Goal: Feedback & Contribution: Contribute content

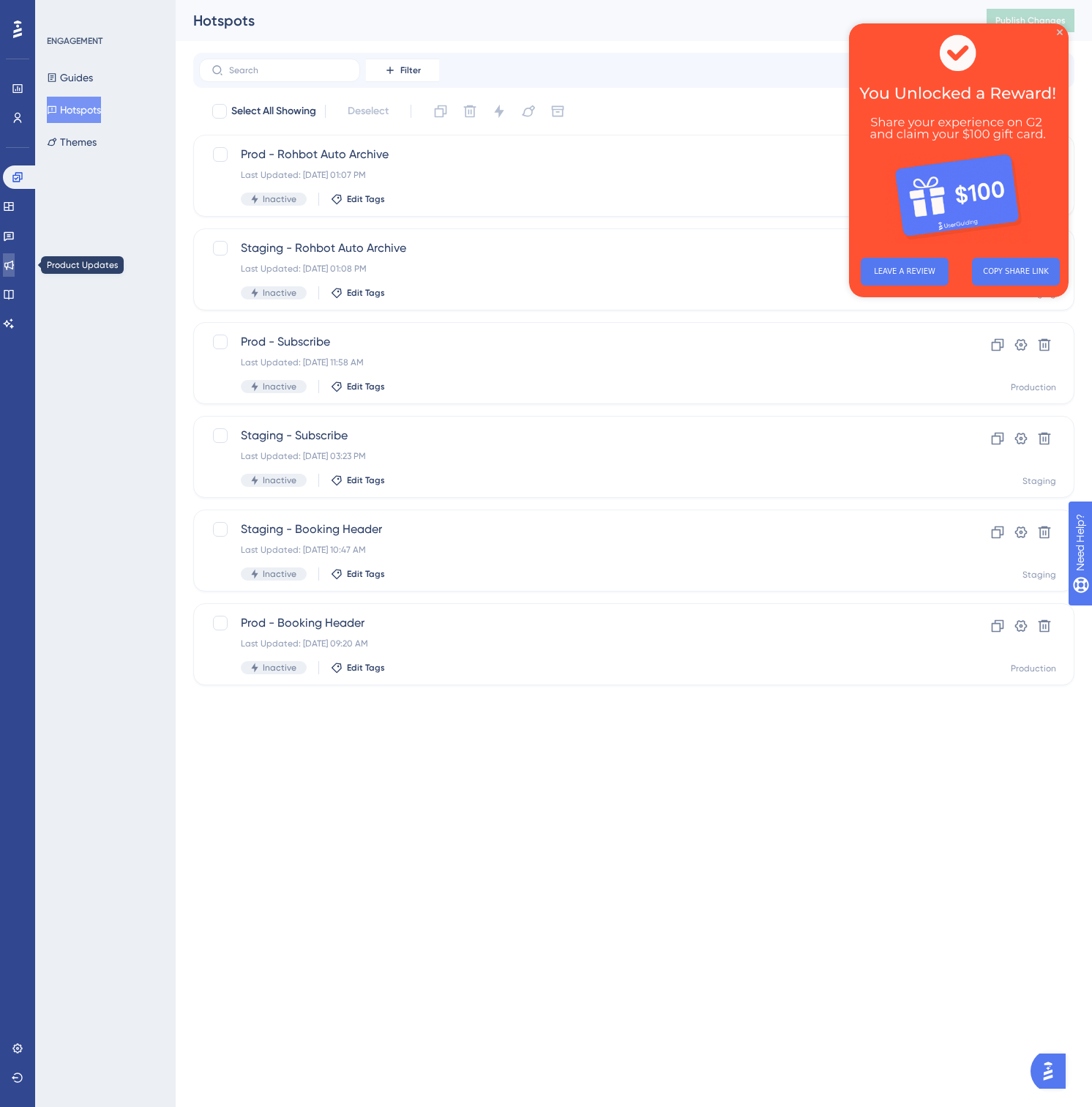
click at [15, 268] on icon at bounding box center [9, 265] width 12 height 12
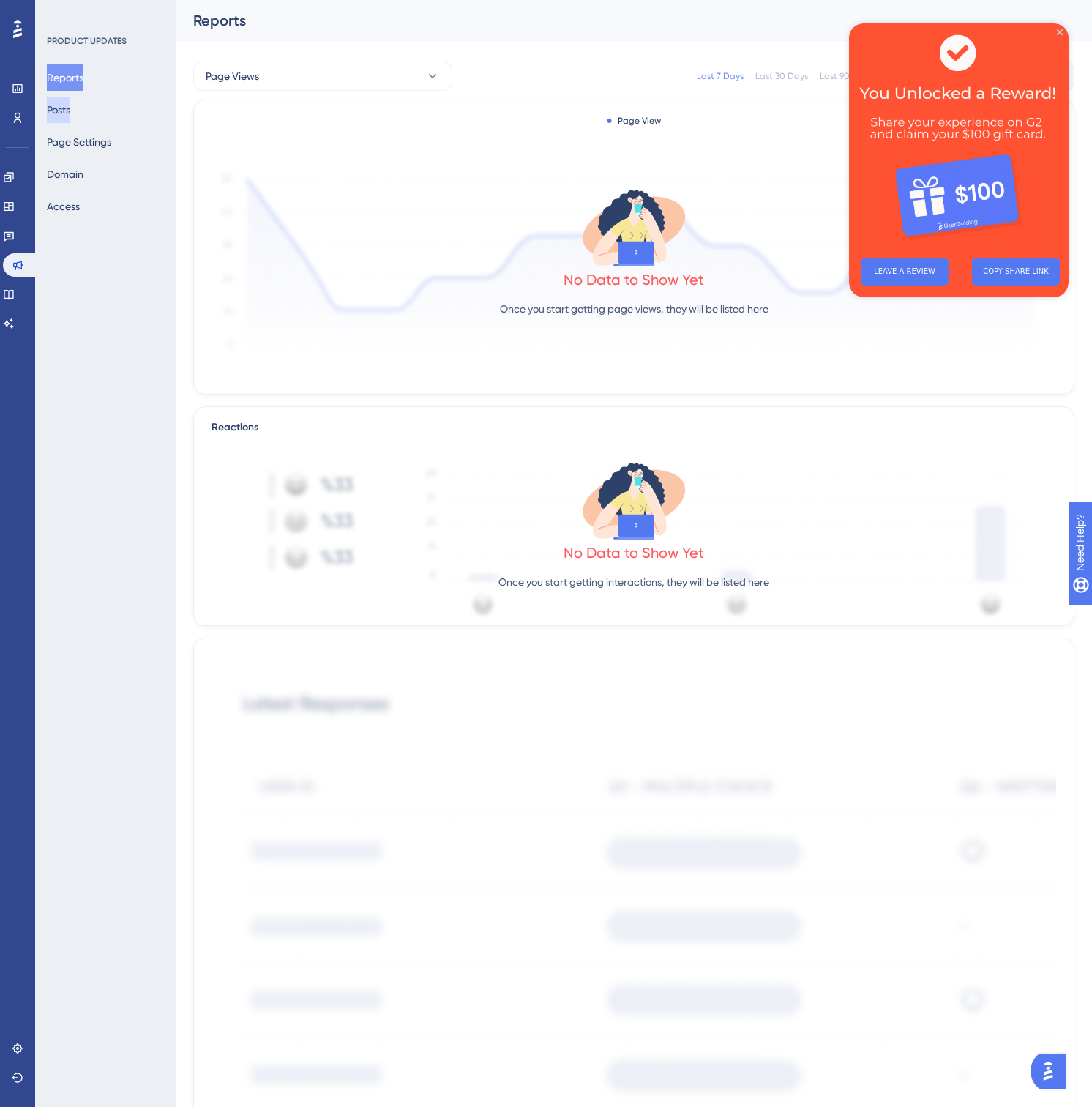
click at [71, 109] on button "Posts" at bounding box center [58, 109] width 23 height 27
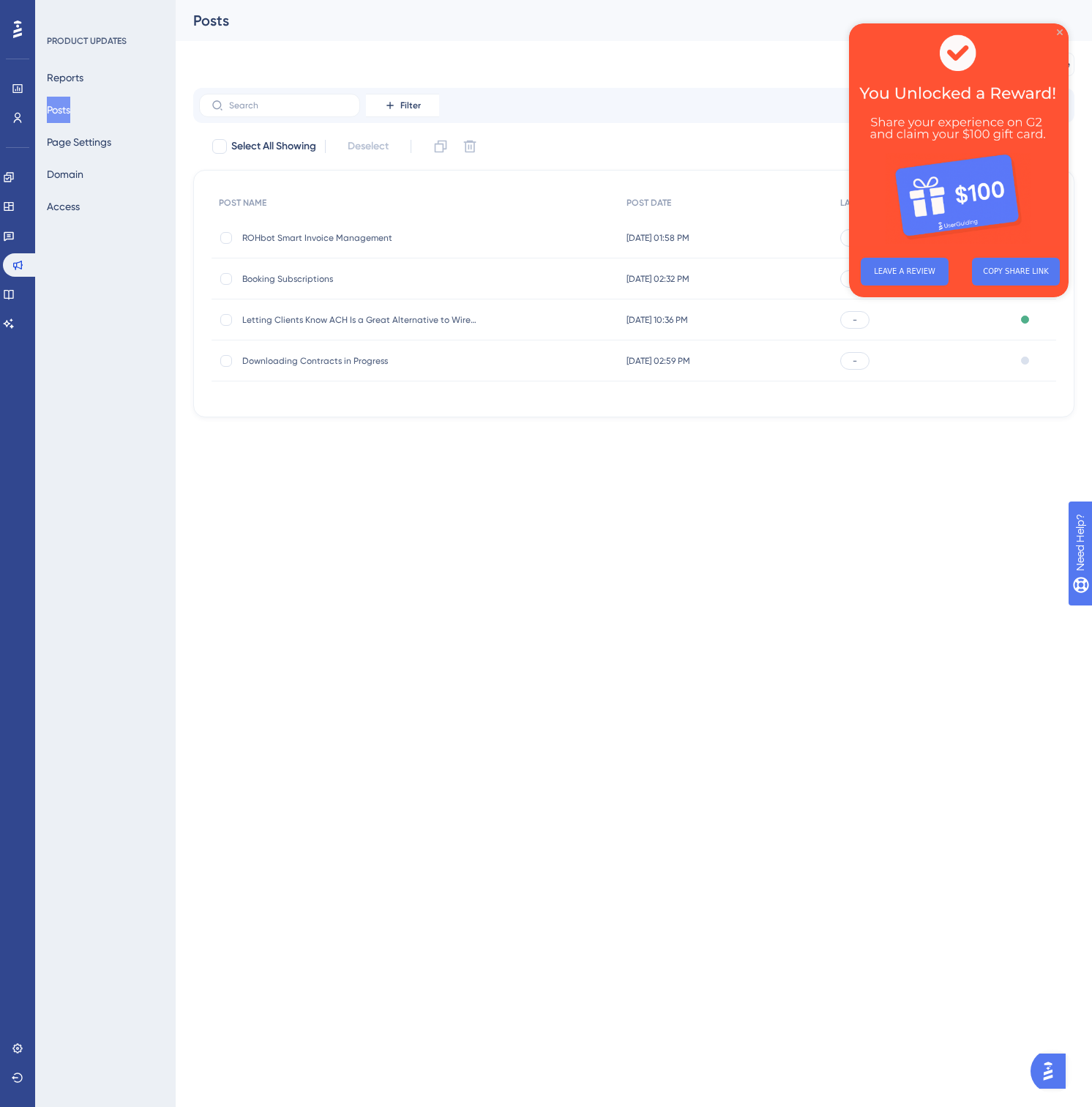
click at [1058, 29] on icon "Close Preview" at bounding box center [1059, 32] width 6 height 6
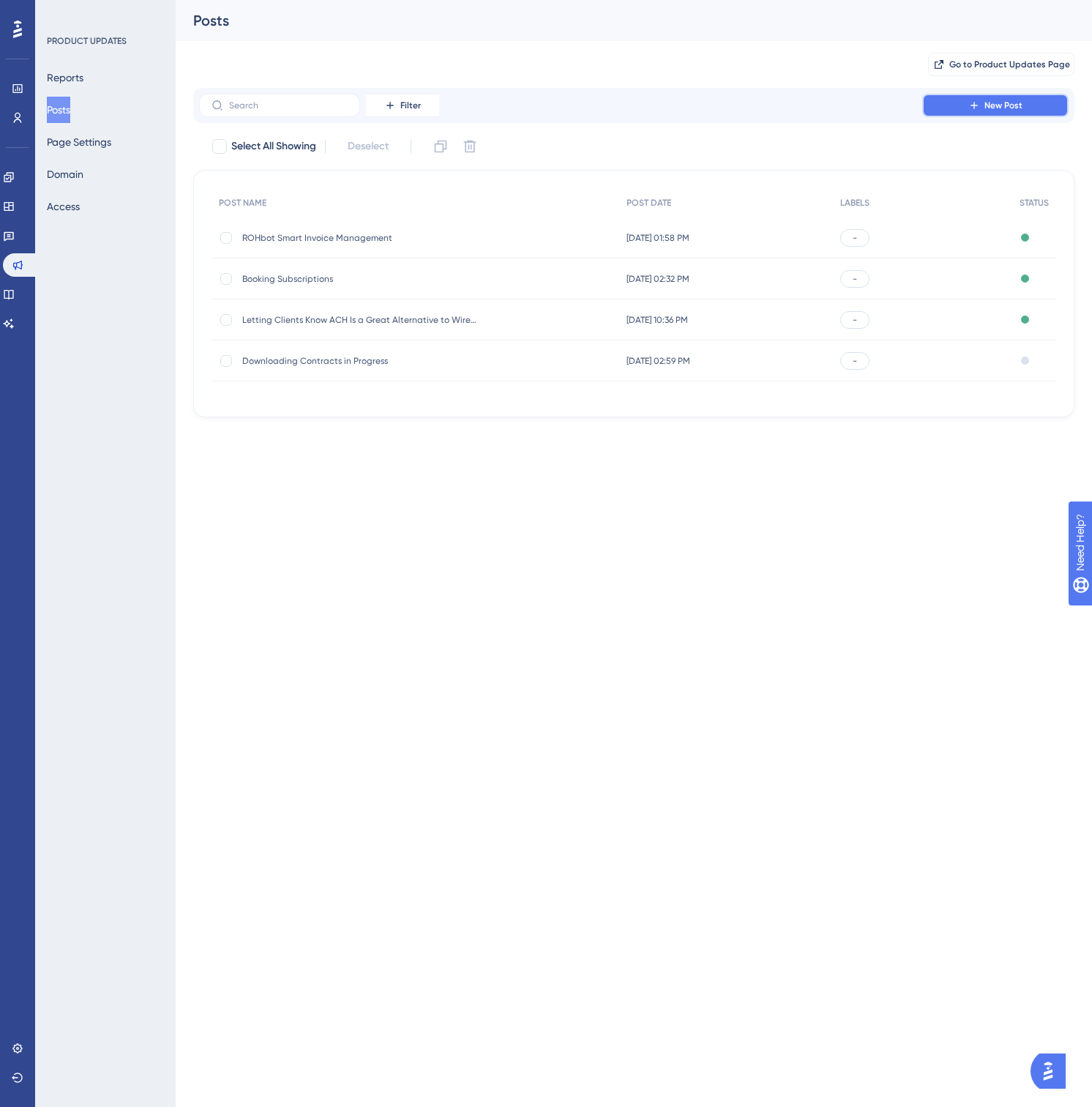
click at [1002, 99] on button "New Post" at bounding box center [996, 105] width 146 height 23
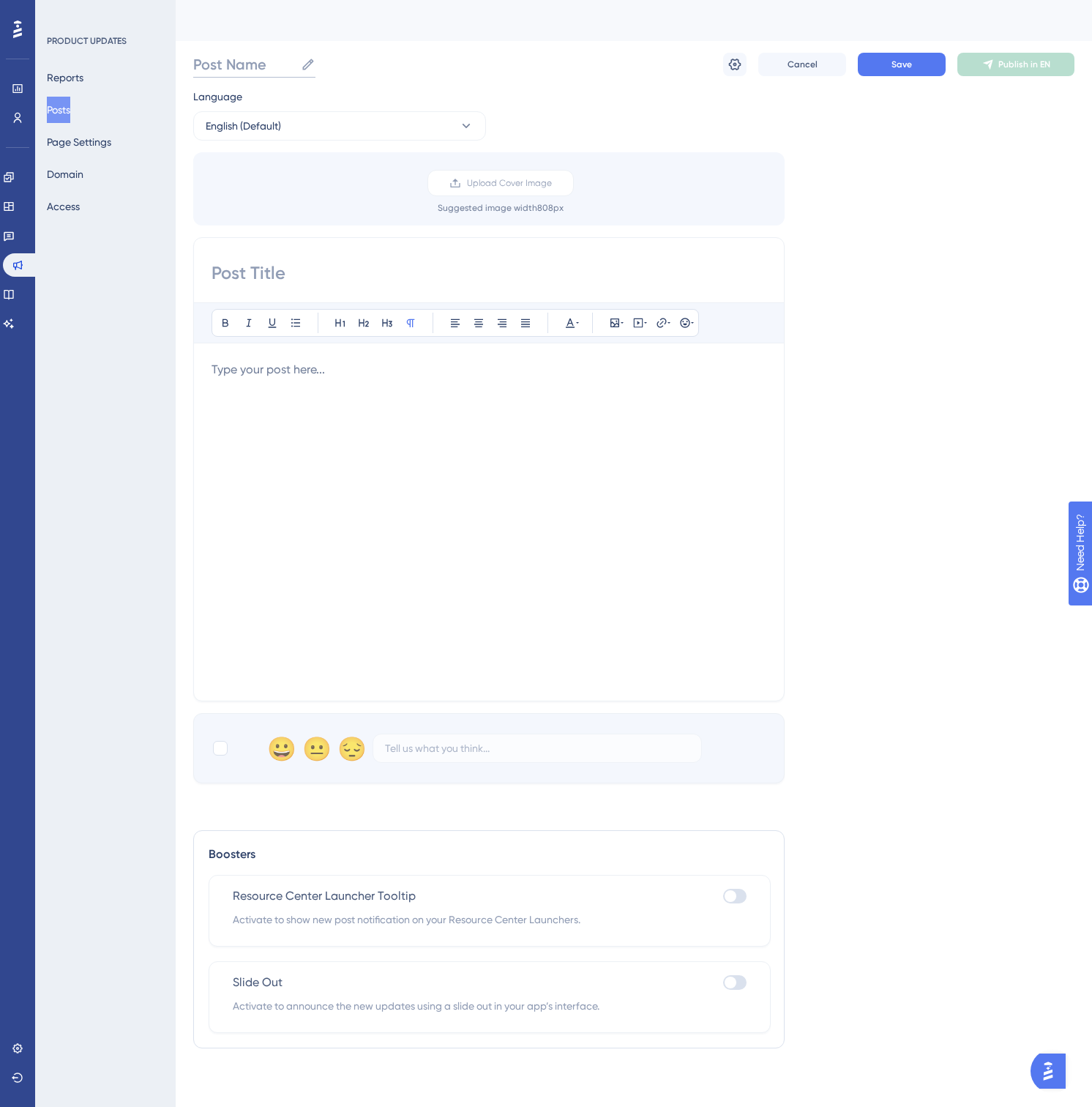
click at [263, 65] on input "Post Name" at bounding box center [244, 65] width 102 height 21
click at [251, 62] on input "ROHbot" at bounding box center [234, 65] width 83 height 21
type input "ROHbot Improvements"
click at [276, 279] on input at bounding box center [489, 272] width 555 height 23
type input "I"
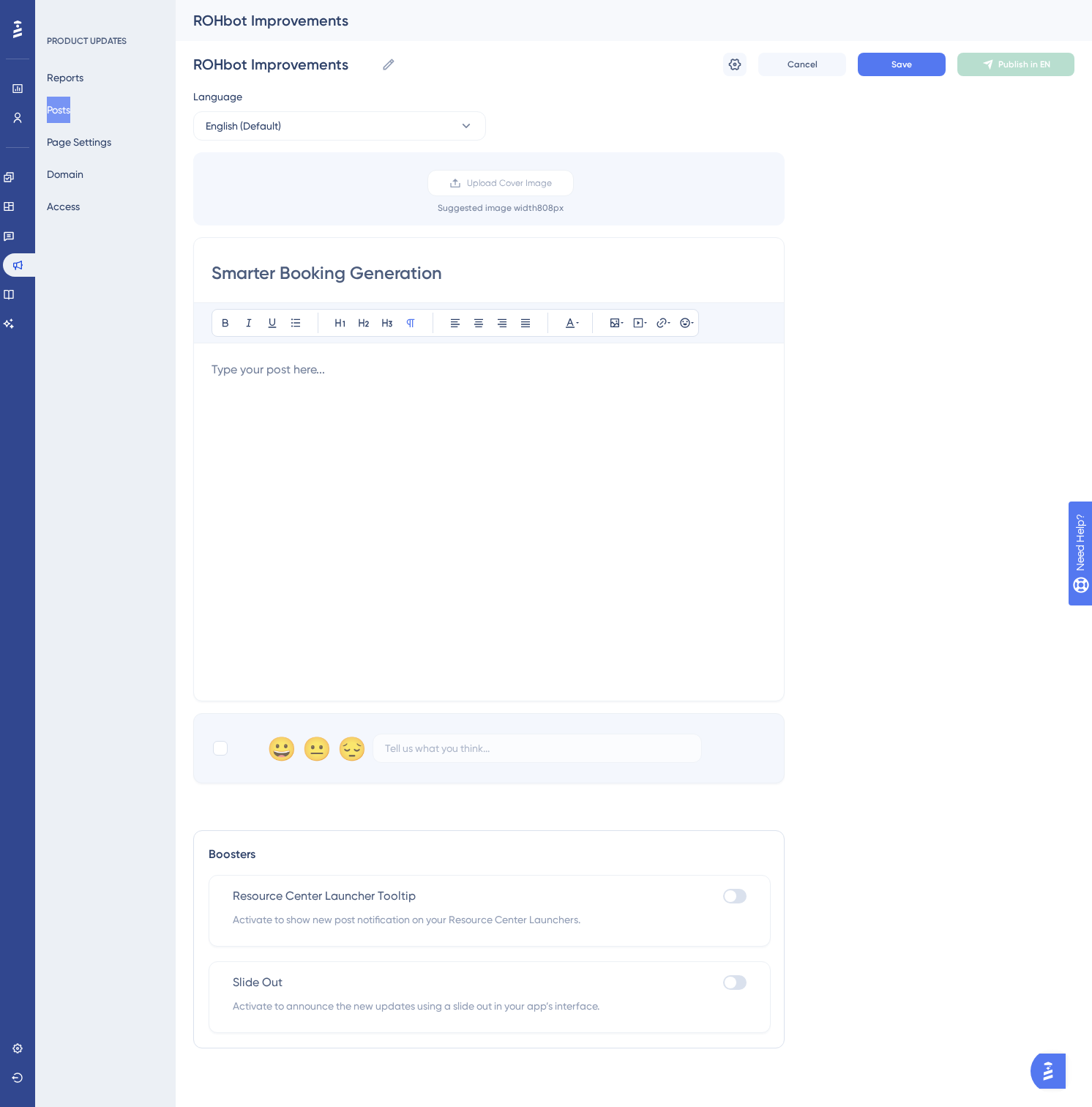
type input "Smarter Booking Generation"
click at [297, 373] on p at bounding box center [489, 370] width 555 height 17
click at [344, 325] on icon at bounding box center [340, 323] width 12 height 12
click at [385, 327] on icon at bounding box center [388, 323] width 12 height 12
click at [336, 328] on icon at bounding box center [340, 323] width 12 height 12
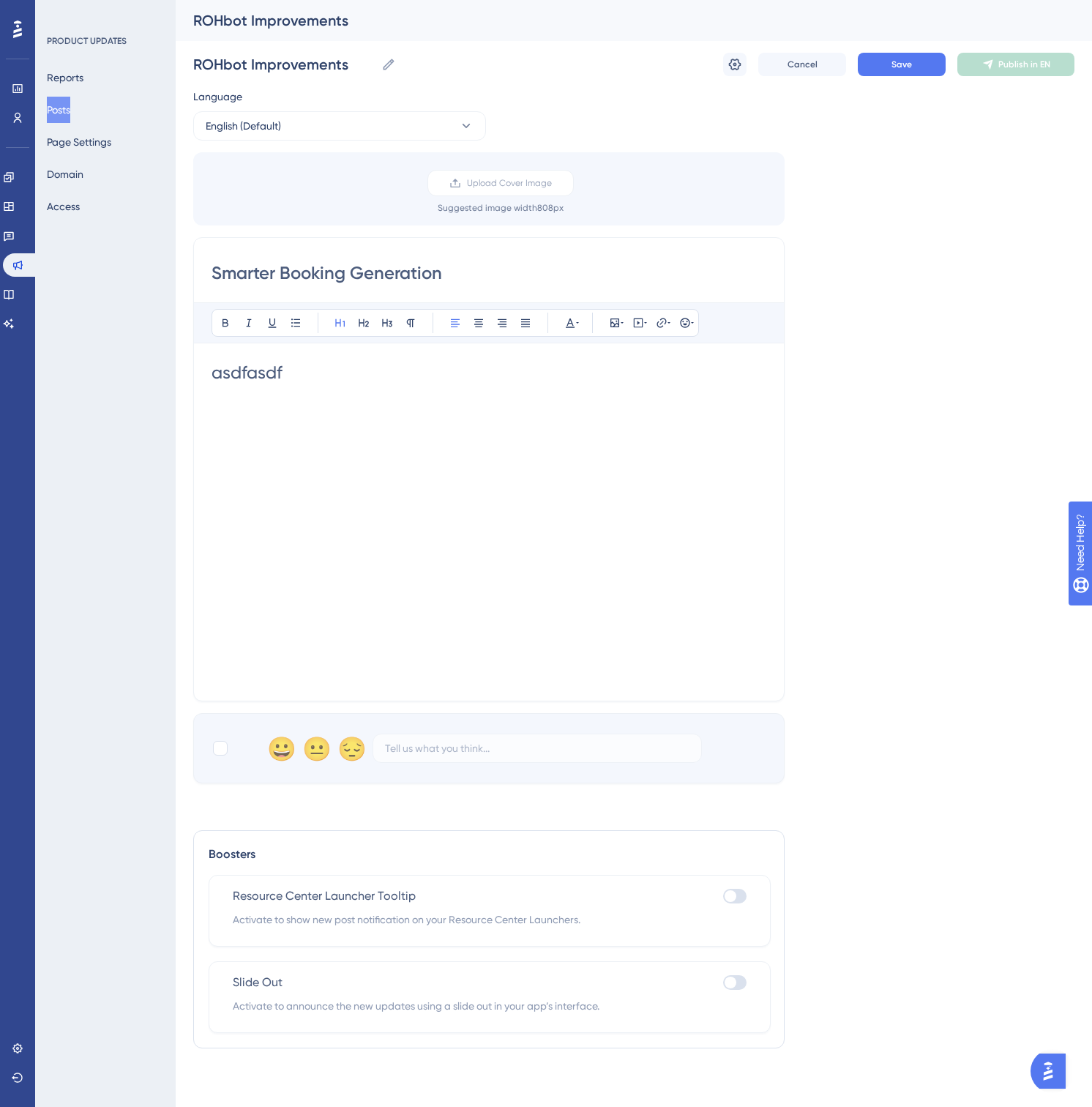
click at [269, 375] on span "asdfasdf" at bounding box center [247, 373] width 71 height 21
click at [389, 323] on icon at bounding box center [388, 322] width 10 height 8
click at [247, 368] on strong "asdfasdf" at bounding box center [238, 370] width 53 height 16
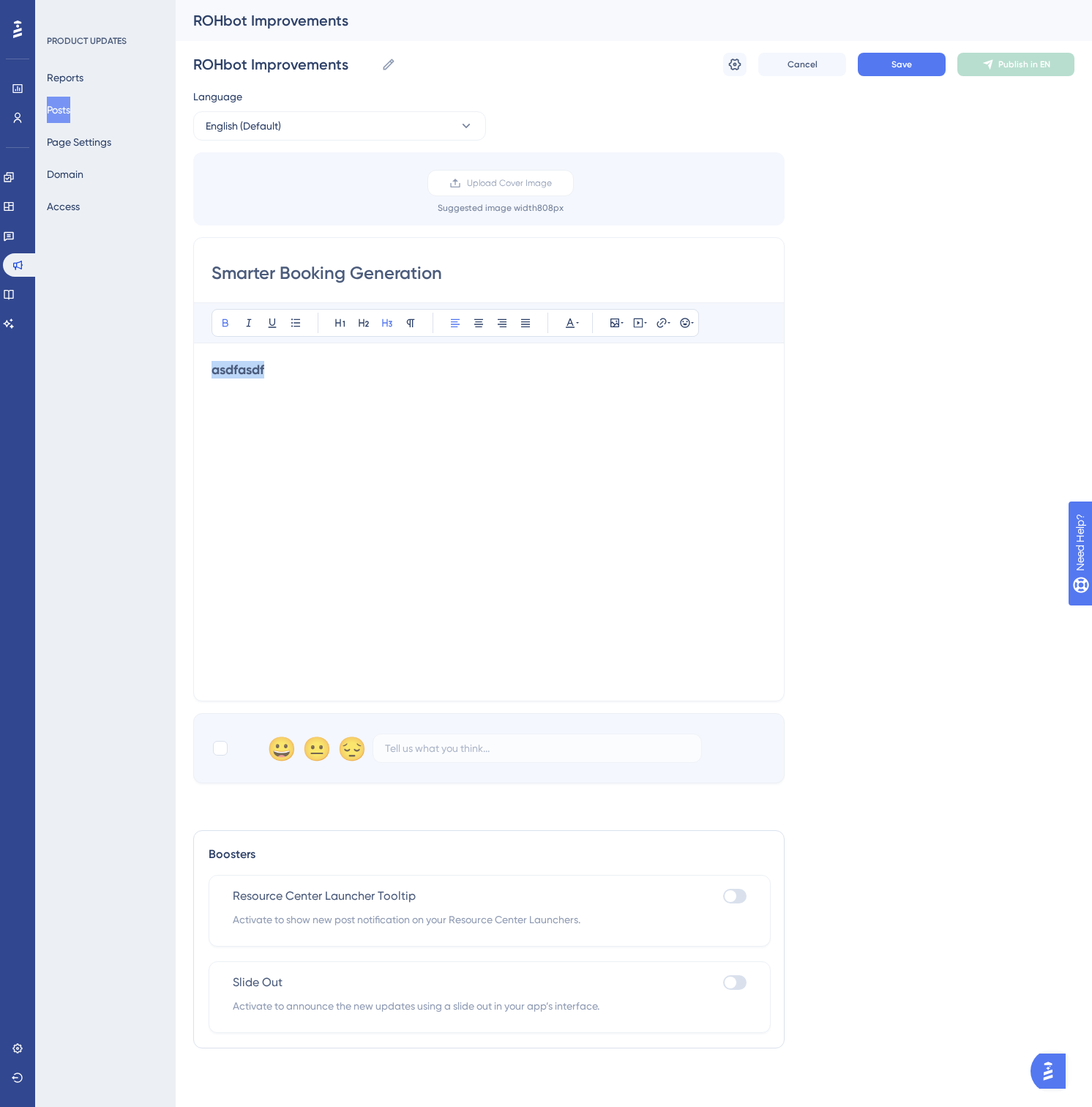
click at [247, 368] on strong "asdfasdf" at bounding box center [238, 370] width 53 height 16
click at [214, 371] on strong "ROHbot booking generation just got a boost" at bounding box center [345, 370] width 267 height 16
click at [427, 397] on div "🚀 ROHbot booking generation just got a boost" at bounding box center [489, 522] width 555 height 322
drag, startPoint x: 282, startPoint y: 275, endPoint x: 144, endPoint y: 265, distance: 138.4
click at [176, 265] on div "Performance Users Engagement Widgets Feedback Product Updates Knowledge Base AI…" at bounding box center [634, 542] width 916 height 1084
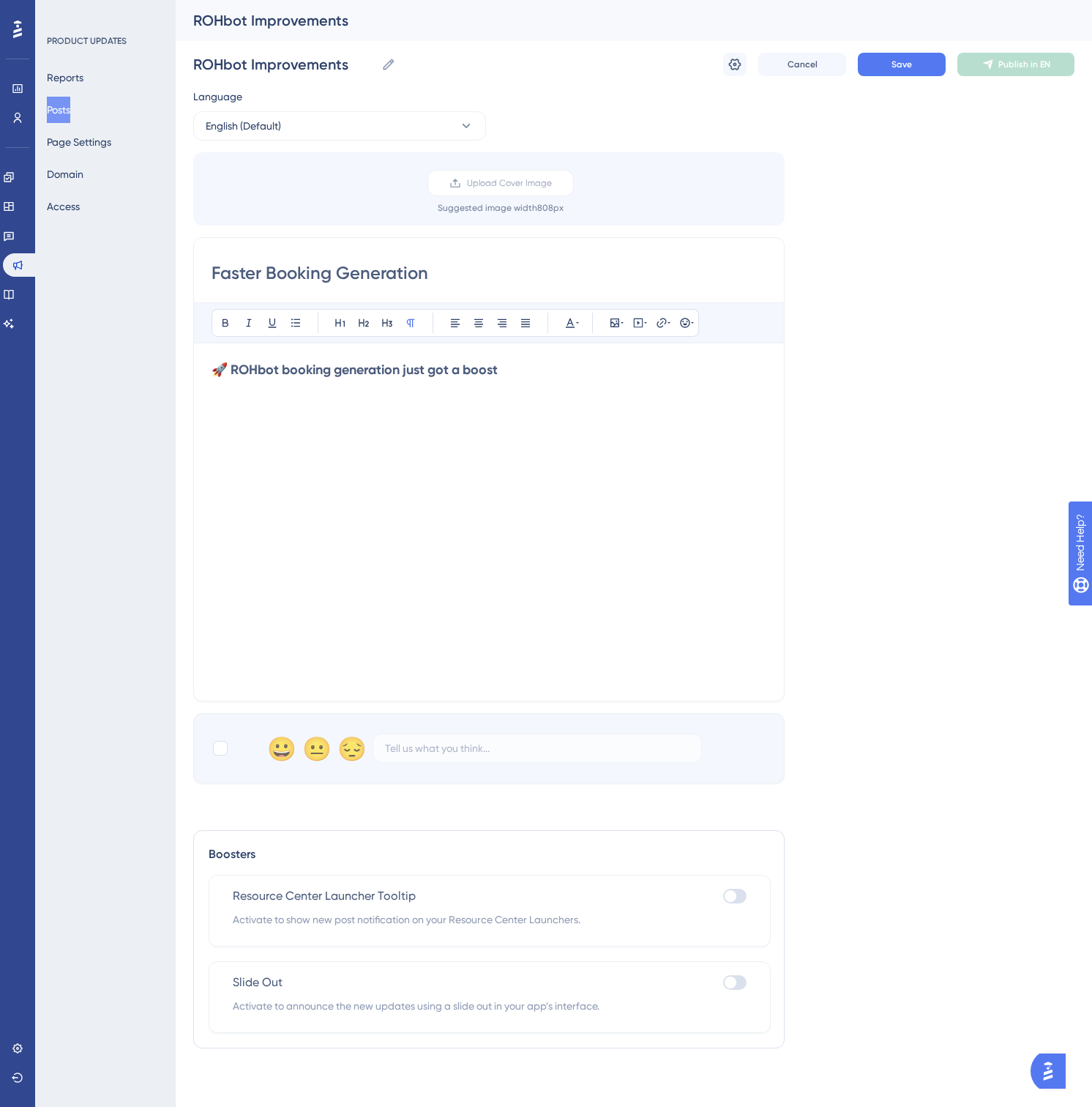
click at [245, 247] on div "Faster Booking Generation Bold Italic Underline Bullet Point Heading 1 Heading …" at bounding box center [488, 469] width 592 height 464
click at [235, 270] on input "Faster Booking Generation" at bounding box center [489, 272] width 555 height 23
click at [245, 417] on div "🚀 ROHbot booking generation just got a boost" at bounding box center [489, 522] width 555 height 322
click at [224, 390] on span "asdf" at bounding box center [223, 387] width 23 height 14
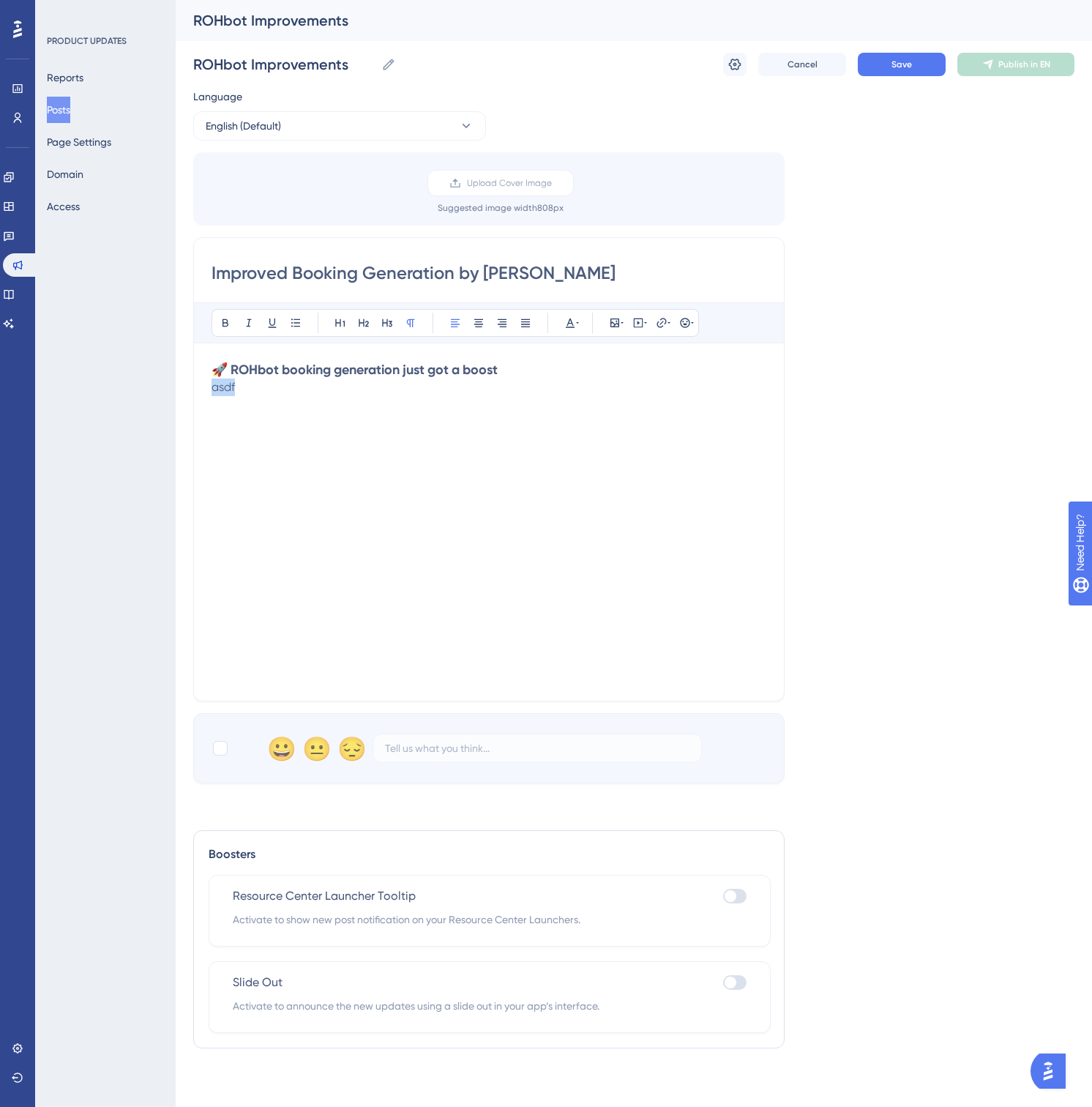
click at [224, 390] on span "asdf" at bounding box center [223, 387] width 23 height 14
click at [257, 363] on strong "🚀 ROHbot booking generation just got a boost" at bounding box center [355, 370] width 286 height 16
click at [316, 270] on input "Improved Booking Generation by ROHbot" at bounding box center [489, 272] width 555 height 23
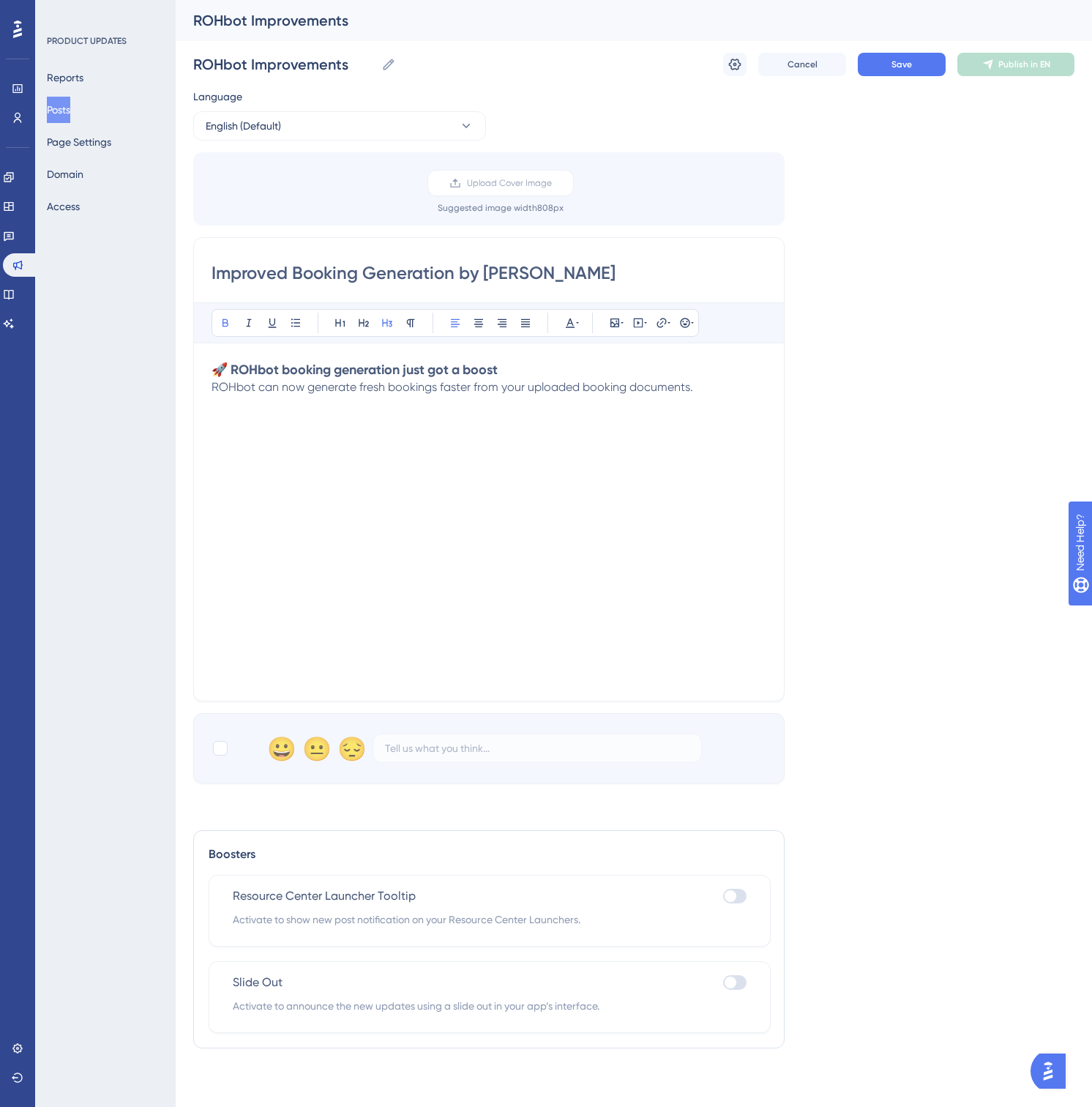
click at [316, 270] on input "Improved Booking Generation by ROHbot" at bounding box center [489, 272] width 555 height 23
type input "Faster"
type input "🚀 ROHbot's Improved Booking Generation"
click at [239, 367] on strong "🚀 ROHbot booking generation just got a boost" at bounding box center [355, 370] width 286 height 16
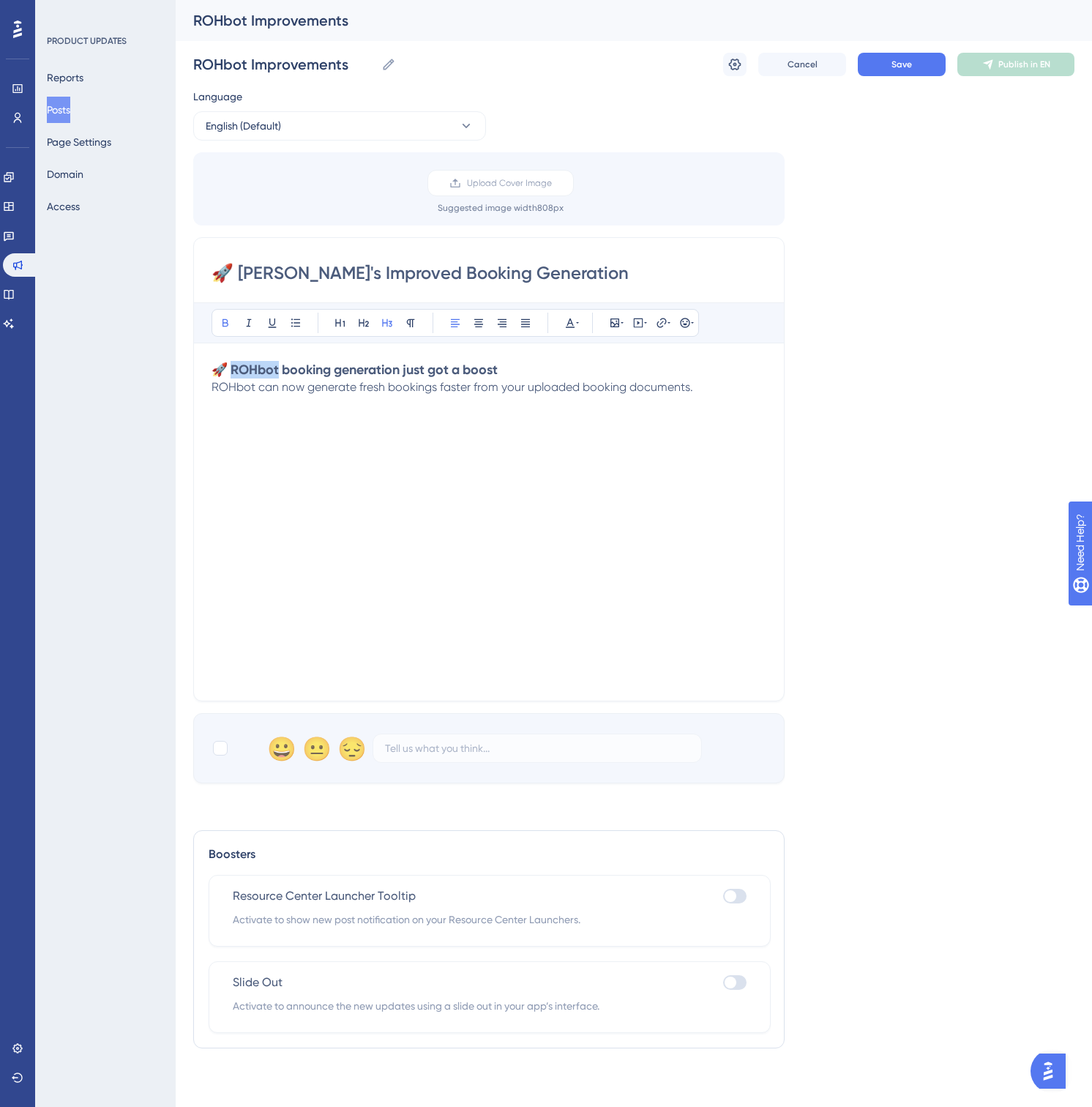
click at [239, 367] on strong "🚀 ROHbot booking generation just got a boost" at bounding box center [355, 370] width 286 height 16
click at [265, 391] on span "ROHbot can now generate fresh bookings faster from your uploaded booking docume…" at bounding box center [452, 387] width 481 height 14
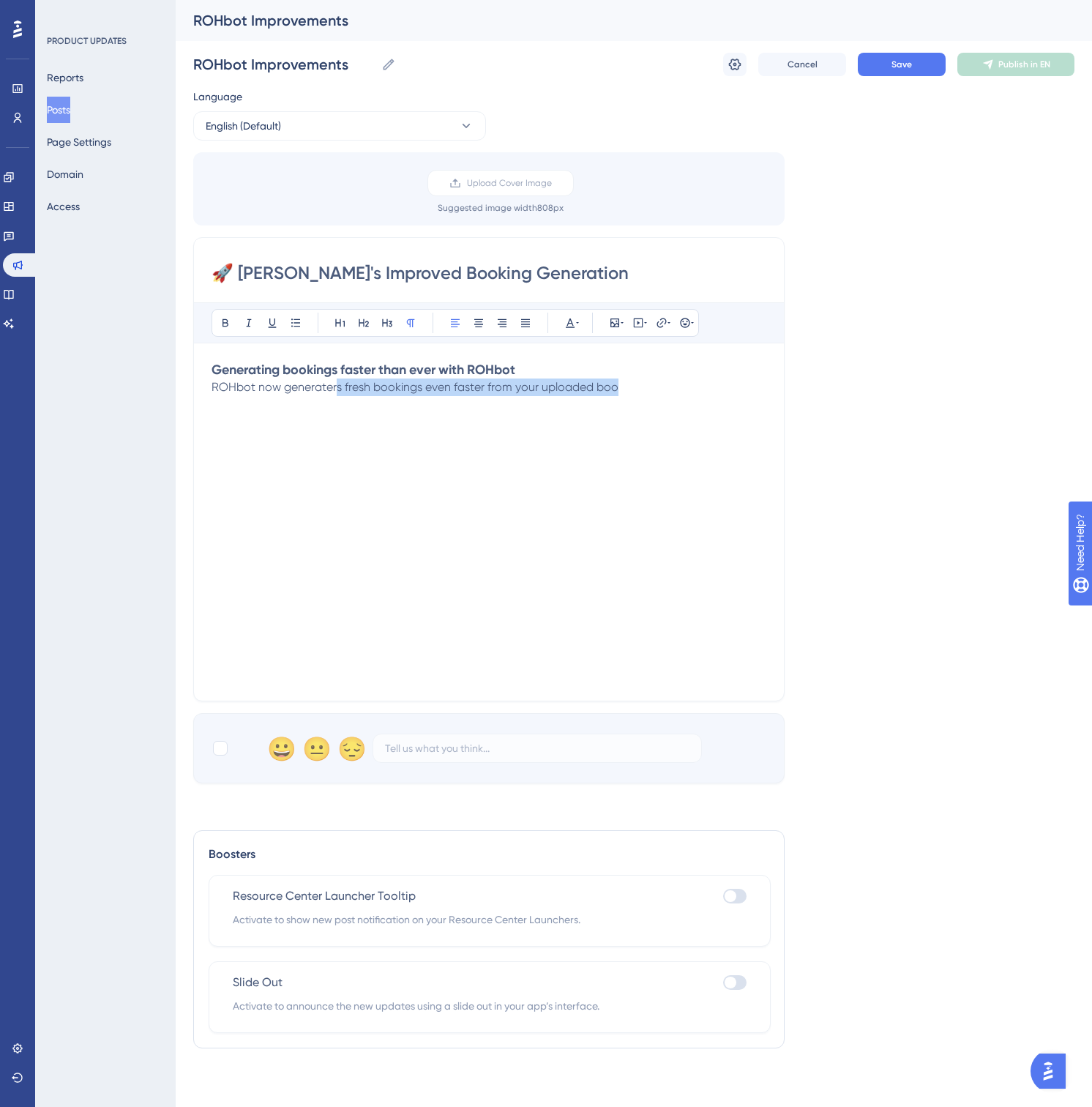
click at [336, 394] on p "ROHbot now generaters fresh bookings even faster from your uploaded boo" at bounding box center [489, 387] width 555 height 17
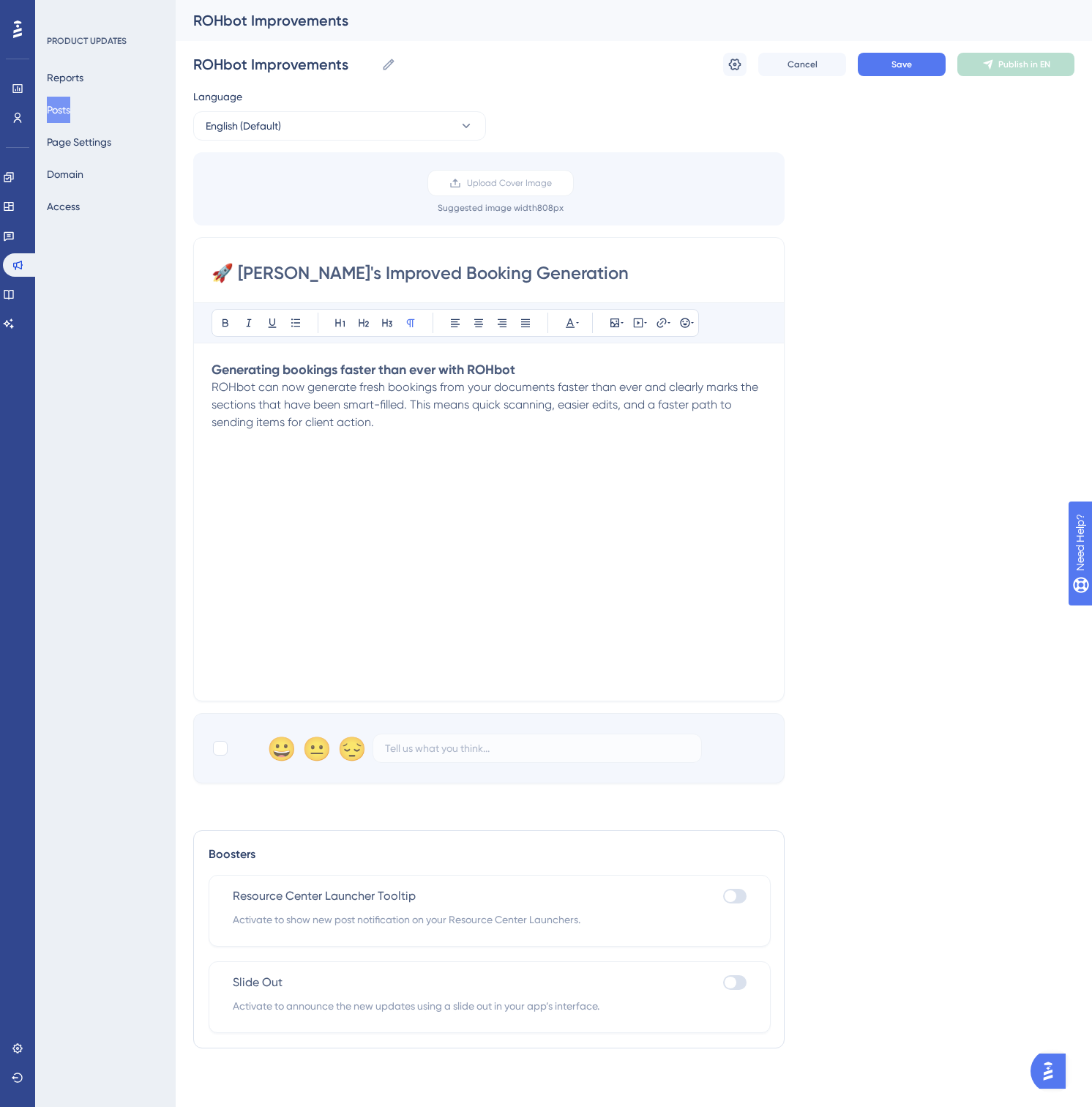
click at [430, 374] on strong "Generating bookings faster than ever with ROHbot" at bounding box center [363, 370] width 304 height 16
click at [341, 322] on icon at bounding box center [340, 323] width 12 height 12
click at [361, 320] on icon at bounding box center [364, 323] width 12 height 12
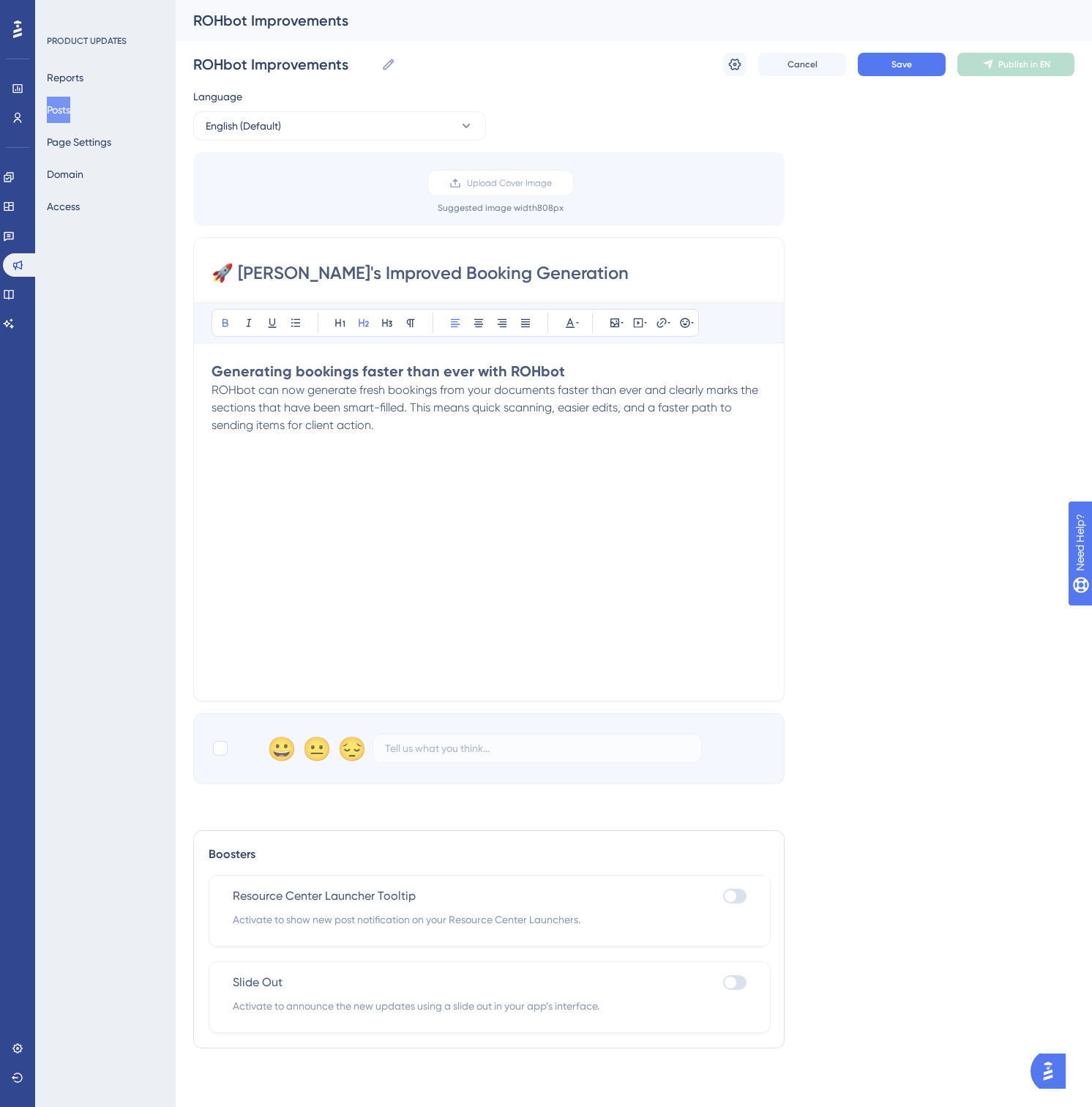
click at [370, 444] on p at bounding box center [489, 443] width 555 height 17
click at [336, 365] on strong "Generating bookings faster than ever with ROHbot" at bounding box center [388, 371] width 353 height 17
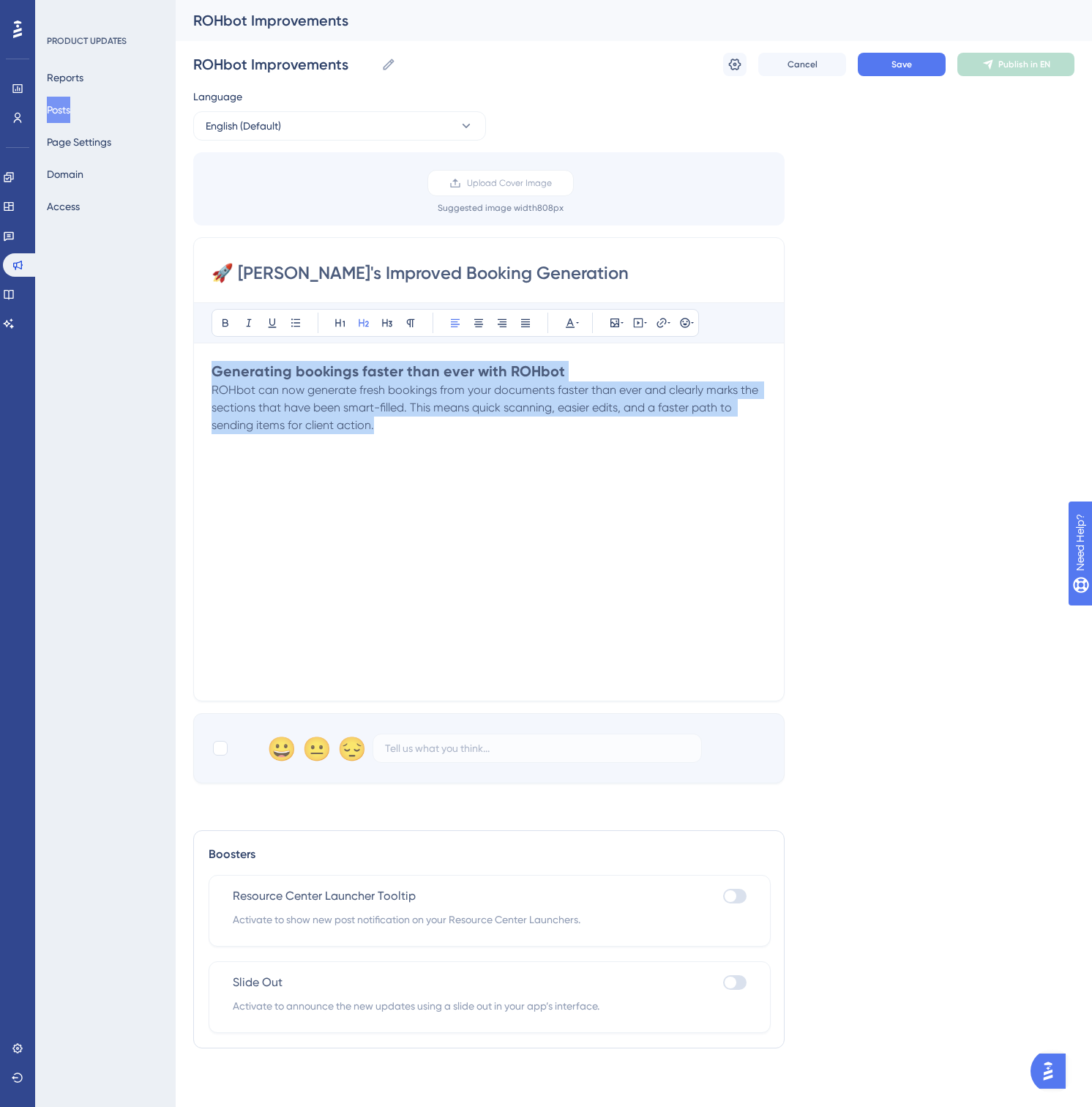
click at [387, 418] on p "ROHbot can now generate fresh bookings from your documents faster than ever and…" at bounding box center [489, 407] width 555 height 53
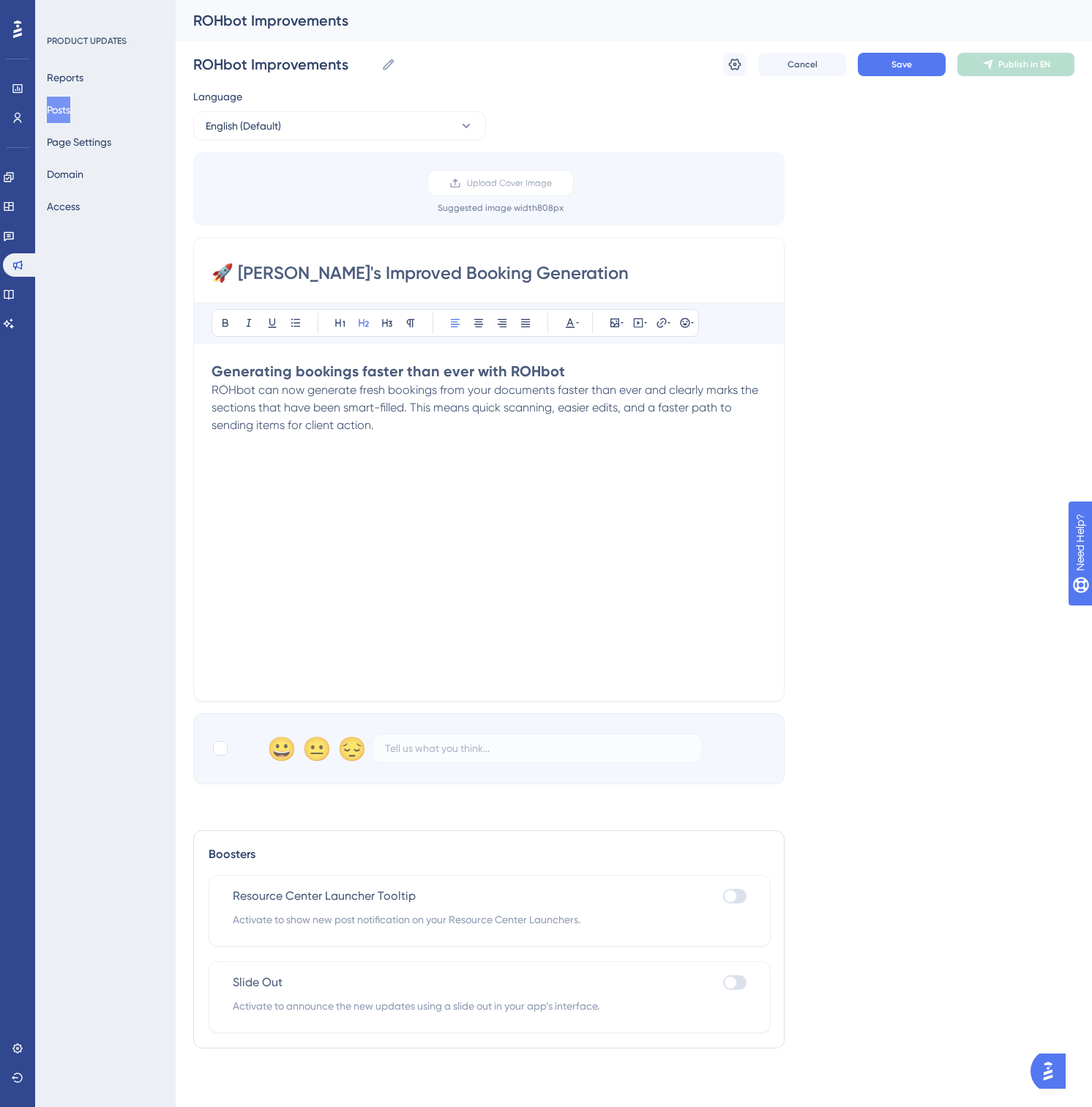
click at [331, 471] on div "Generating bookings faster than ever with ROHbot ROHbot can now generate fresh …" at bounding box center [489, 522] width 555 height 322
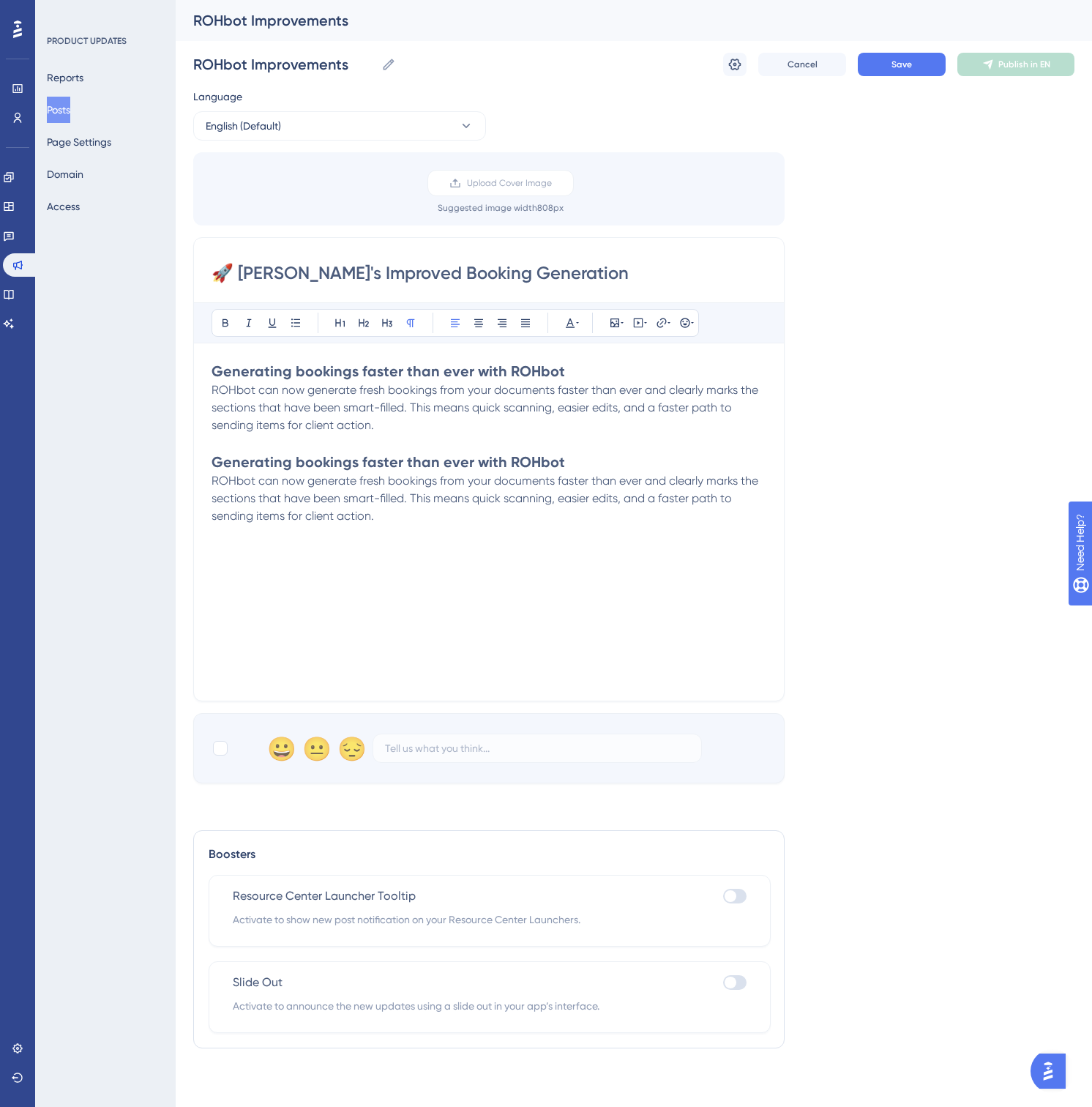
click at [275, 467] on strong "Generating bookings faster than ever with ROHbot" at bounding box center [388, 462] width 353 height 17
click at [231, 500] on span "ROHbot can now generate fresh bookings from your documents faster than ever and…" at bounding box center [487, 498] width 549 height 49
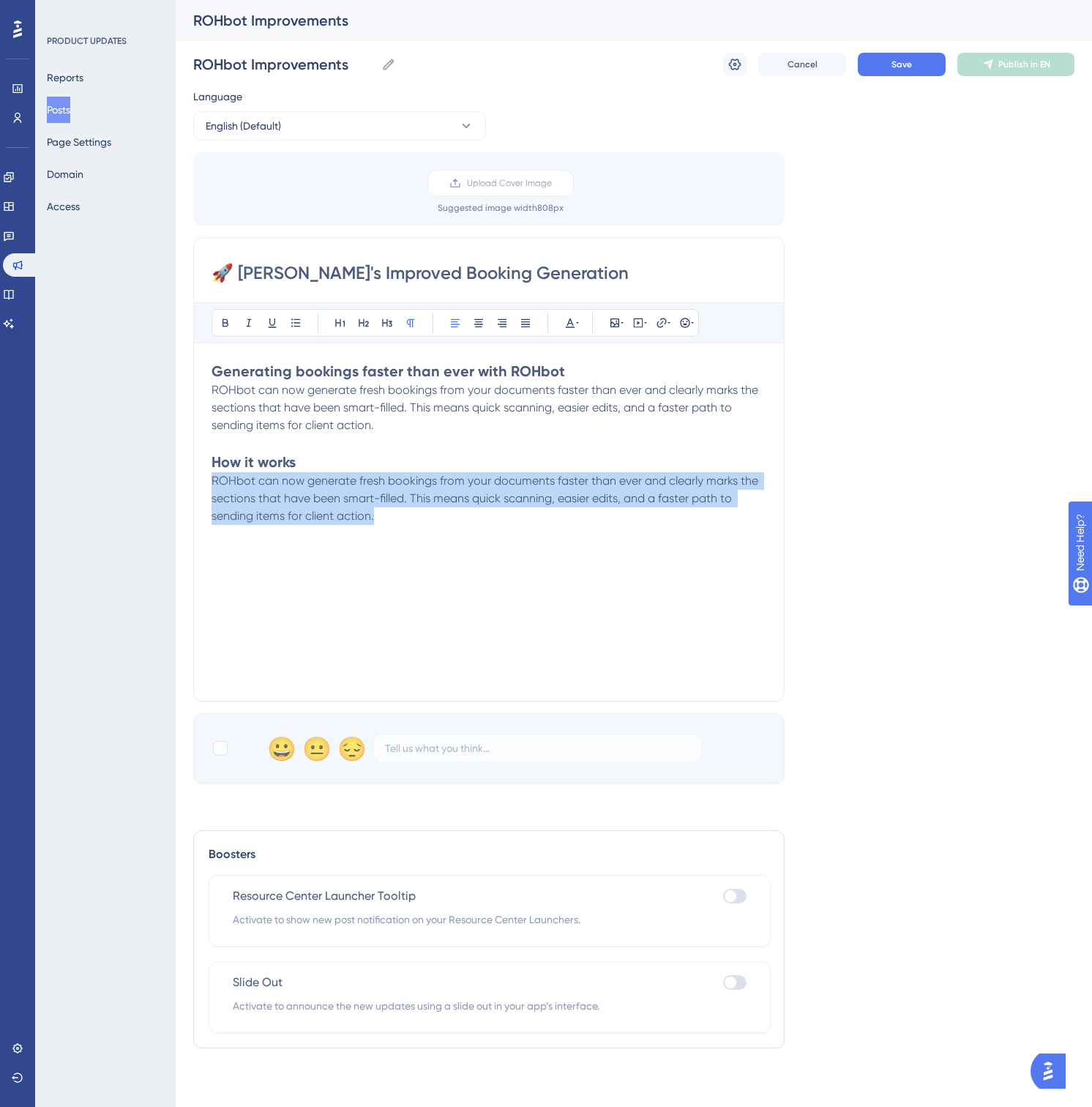
click at [231, 500] on span "ROHbot can now generate fresh bookings from your documents faster than ever and…" at bounding box center [487, 498] width 549 height 49
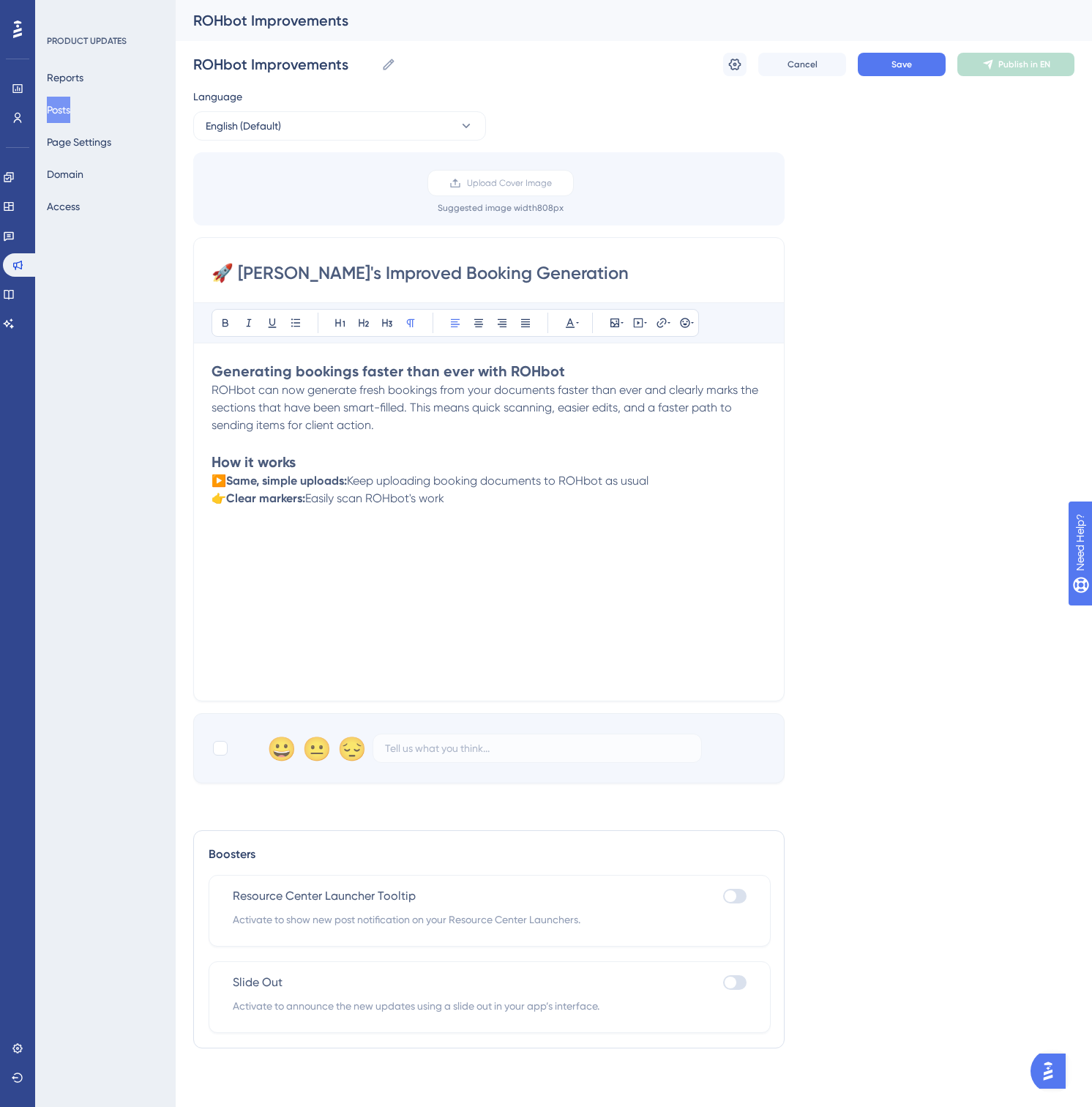
click at [353, 503] on span "Easily scan ROHbot's work" at bounding box center [374, 498] width 139 height 14
click at [481, 481] on span "Keep uploading booking documents to ROHbot as usual" at bounding box center [498, 481] width 301 height 14
click at [464, 497] on p "👉 Clear markers: Easily scan ROHbot's work" at bounding box center [489, 498] width 555 height 17
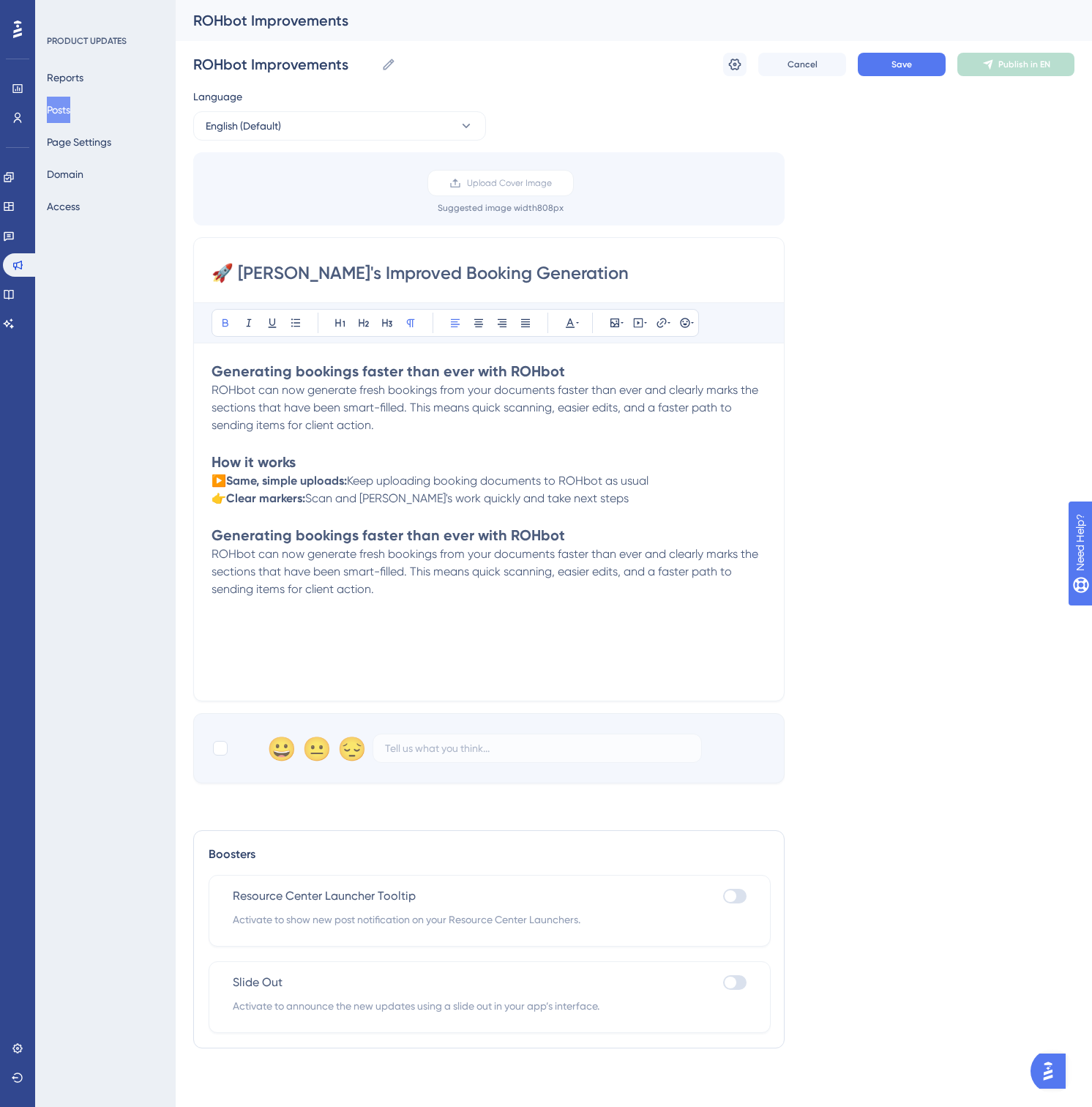
click at [368, 535] on strong "Generating bookings faster than ever with ROHbot" at bounding box center [388, 535] width 353 height 17
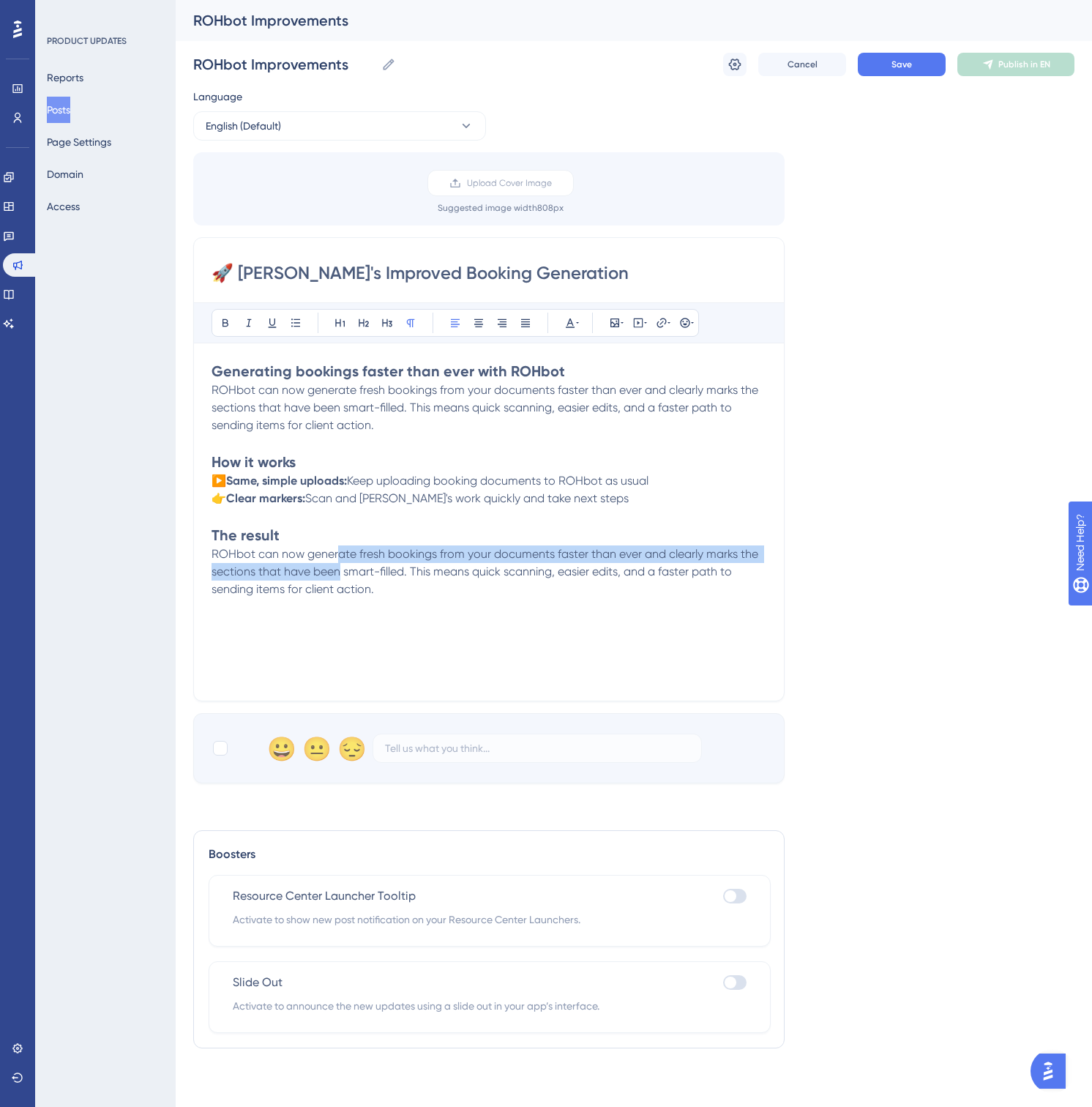
click at [339, 563] on p "ROHbot can now generate fresh bookings from your documents faster than ever and…" at bounding box center [489, 571] width 555 height 53
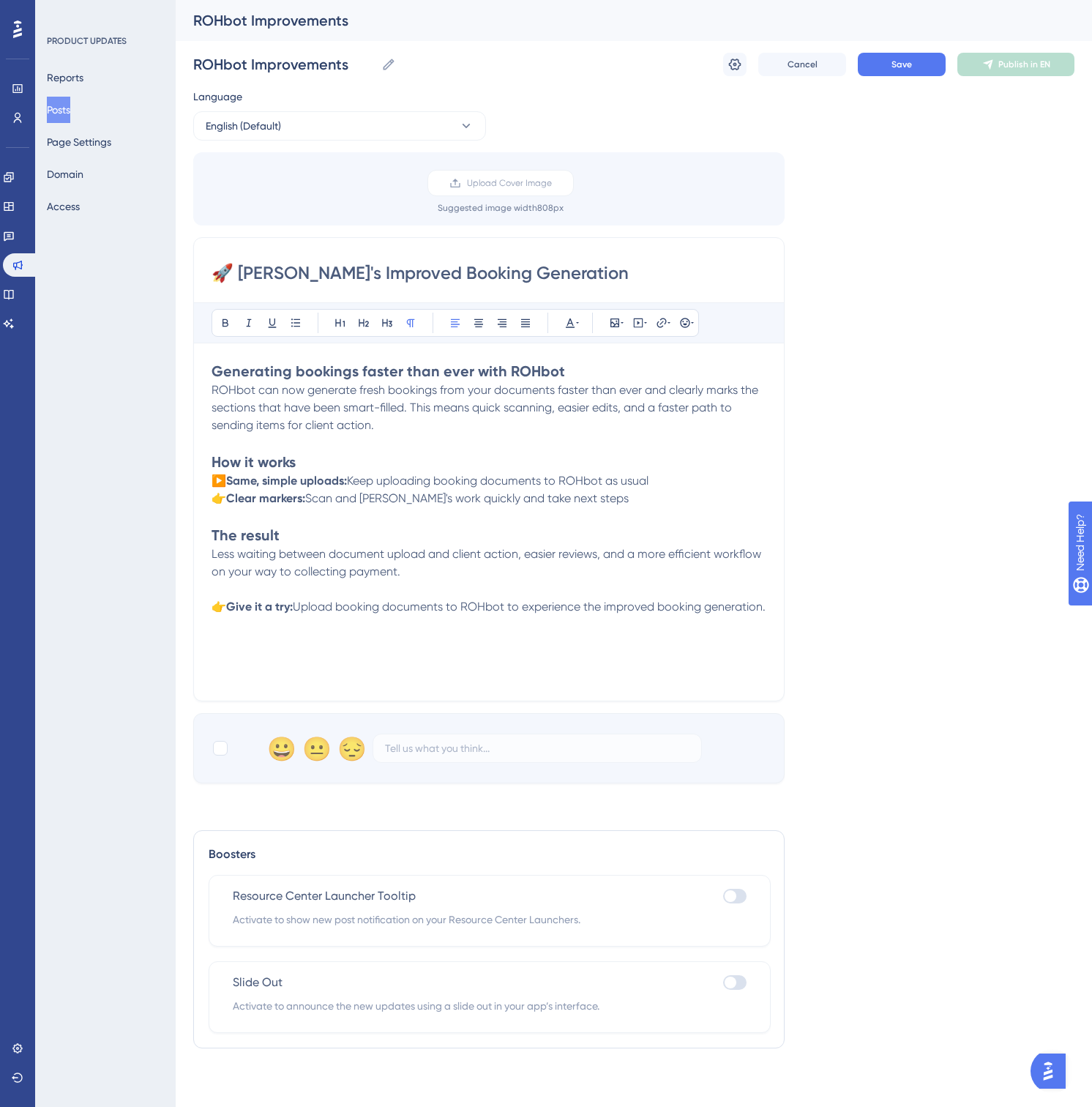
click at [588, 613] on span "Upload booking documents to ROHbot to experience the improved booking generatio…" at bounding box center [529, 606] width 473 height 14
click at [757, 613] on p "👉 Give it a try: Upload booking documents to ROHbot to experience improved book…" at bounding box center [489, 606] width 555 height 17
click at [906, 67] on span "Save" at bounding box center [902, 65] width 21 height 12
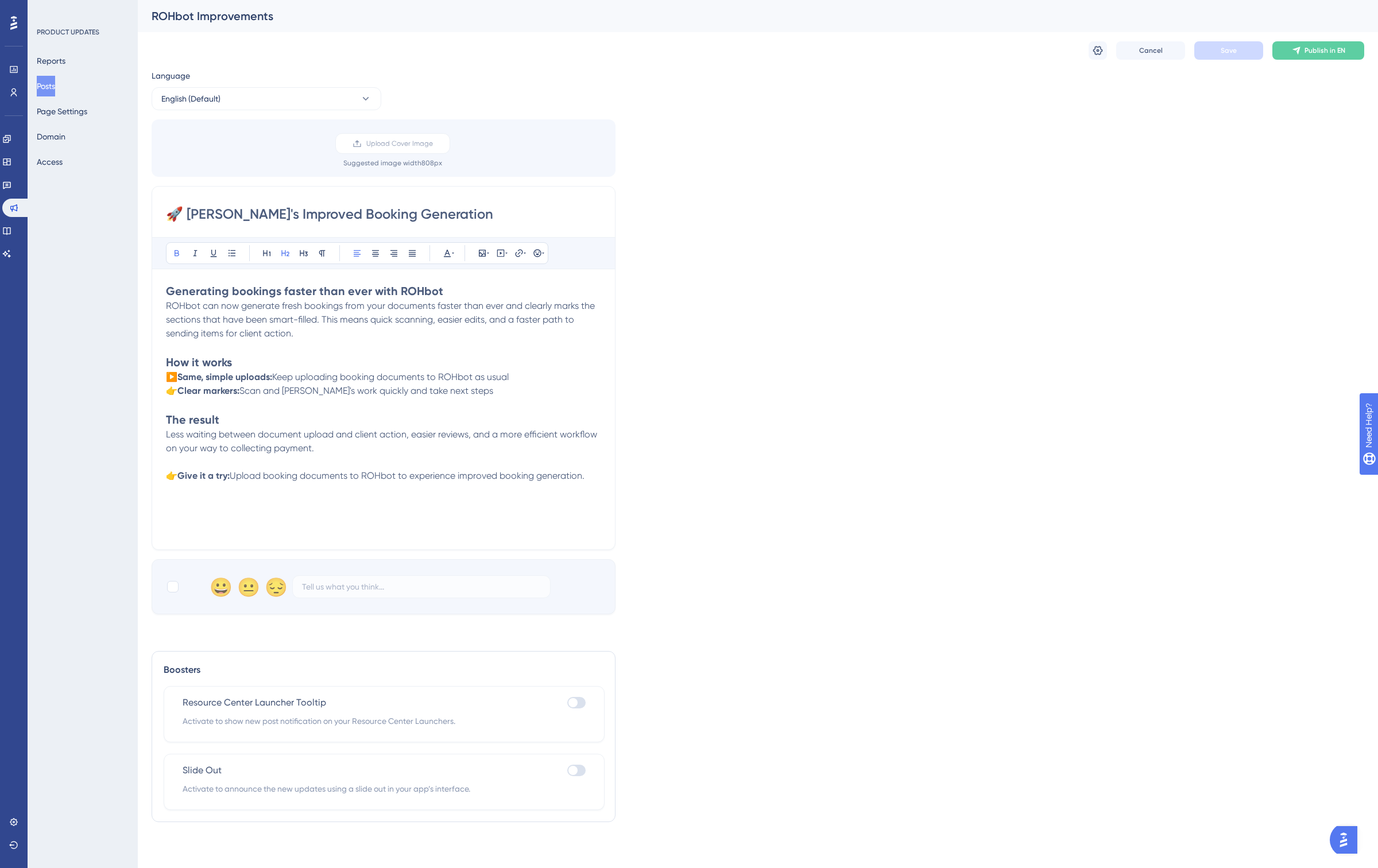
click at [51, 88] on button "Posts" at bounding box center [45, 86] width 18 height 21
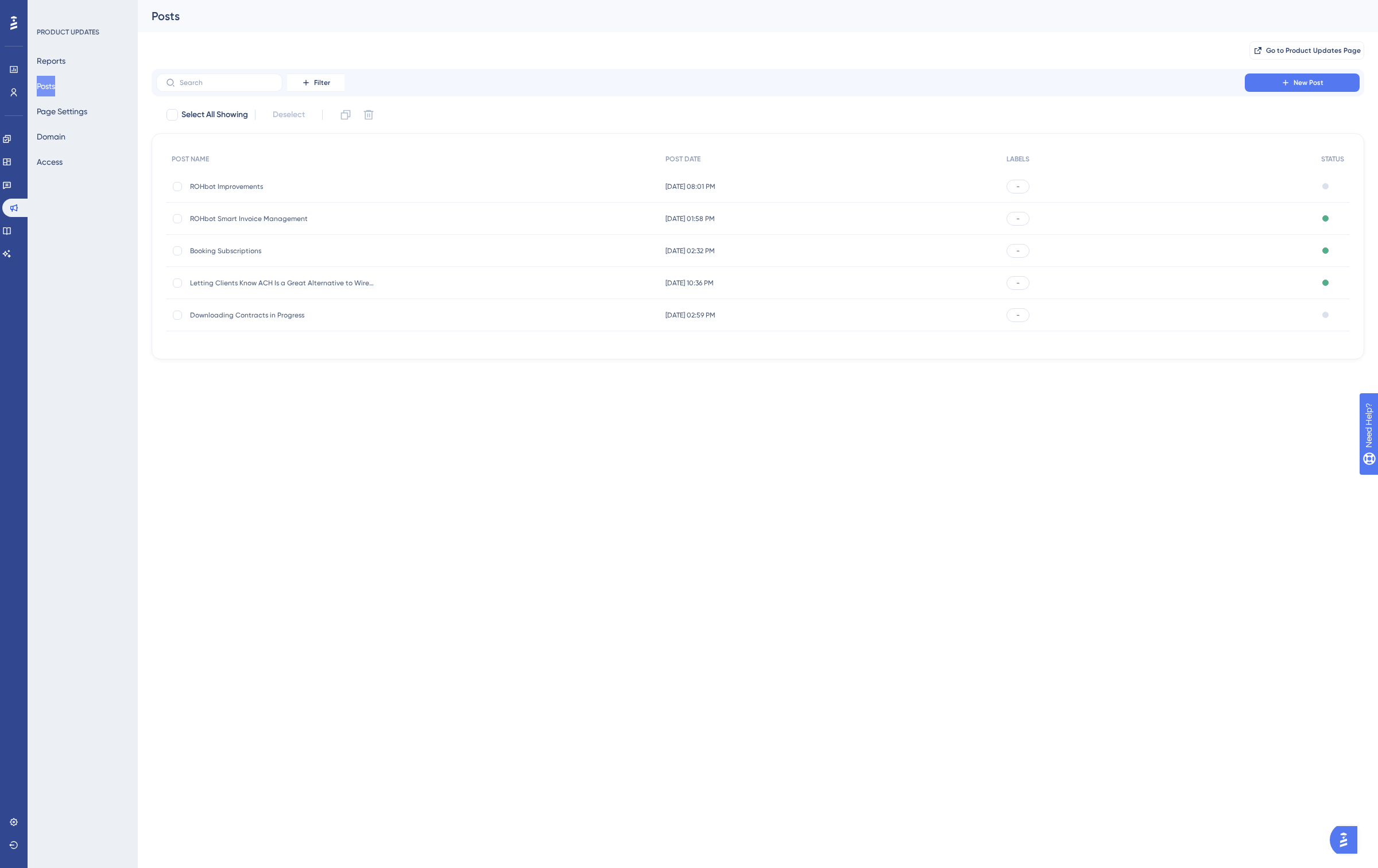
click at [236, 185] on span "ROHbot Improvements" at bounding box center [282, 186] width 184 height 9
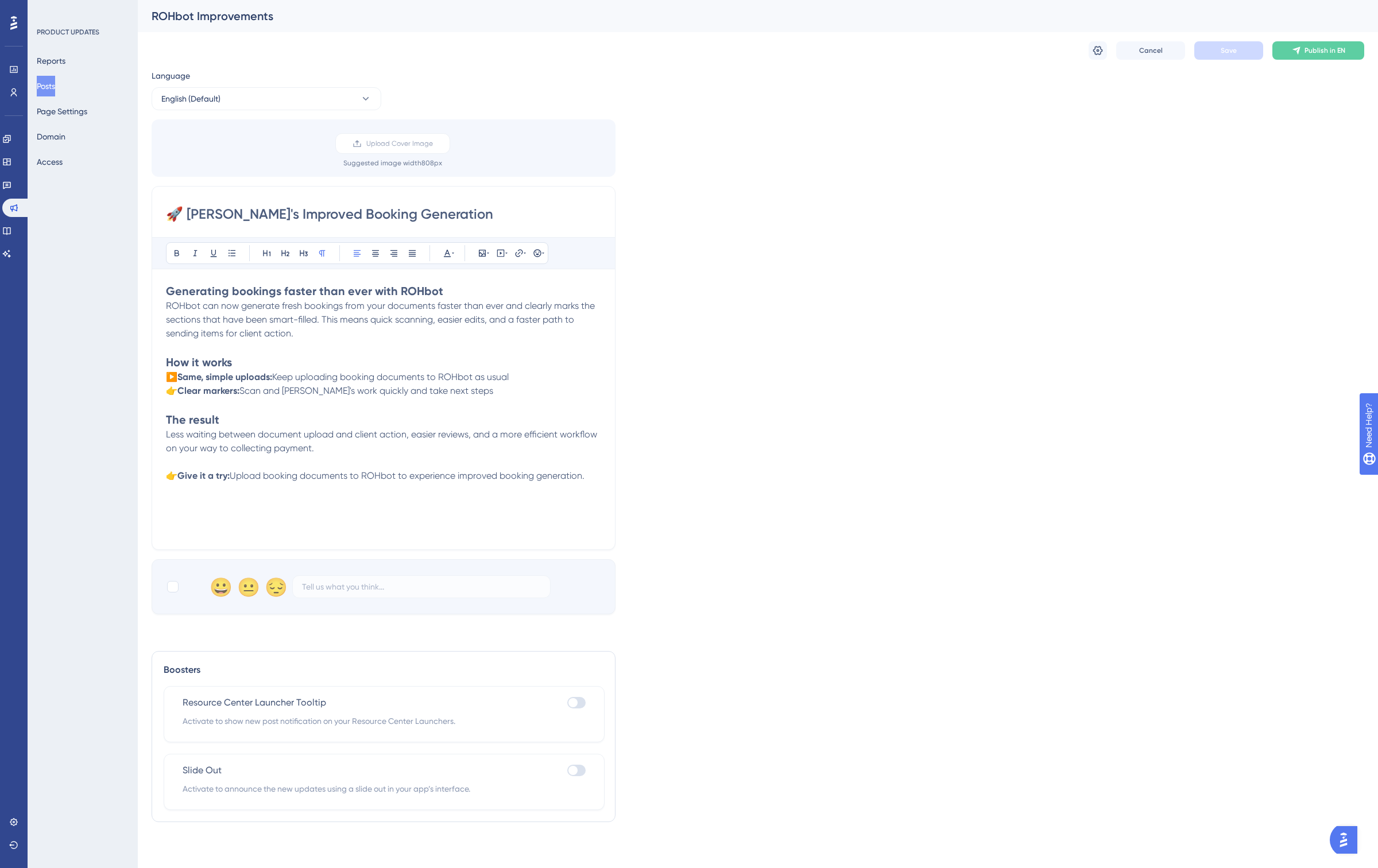
click at [257, 213] on input "🚀 ROHbot's Improved Booking Generation" at bounding box center [384, 213] width 435 height 18
click at [210, 14] on div "ROHbot Improvements" at bounding box center [743, 16] width 1184 height 16
click at [1203, 112] on div "Language English (Default) Upload Cover Image Suggested image width 808 px 🚀 RO…" at bounding box center [758, 341] width 1213 height 545
click at [1098, 53] on icon at bounding box center [1098, 51] width 9 height 9
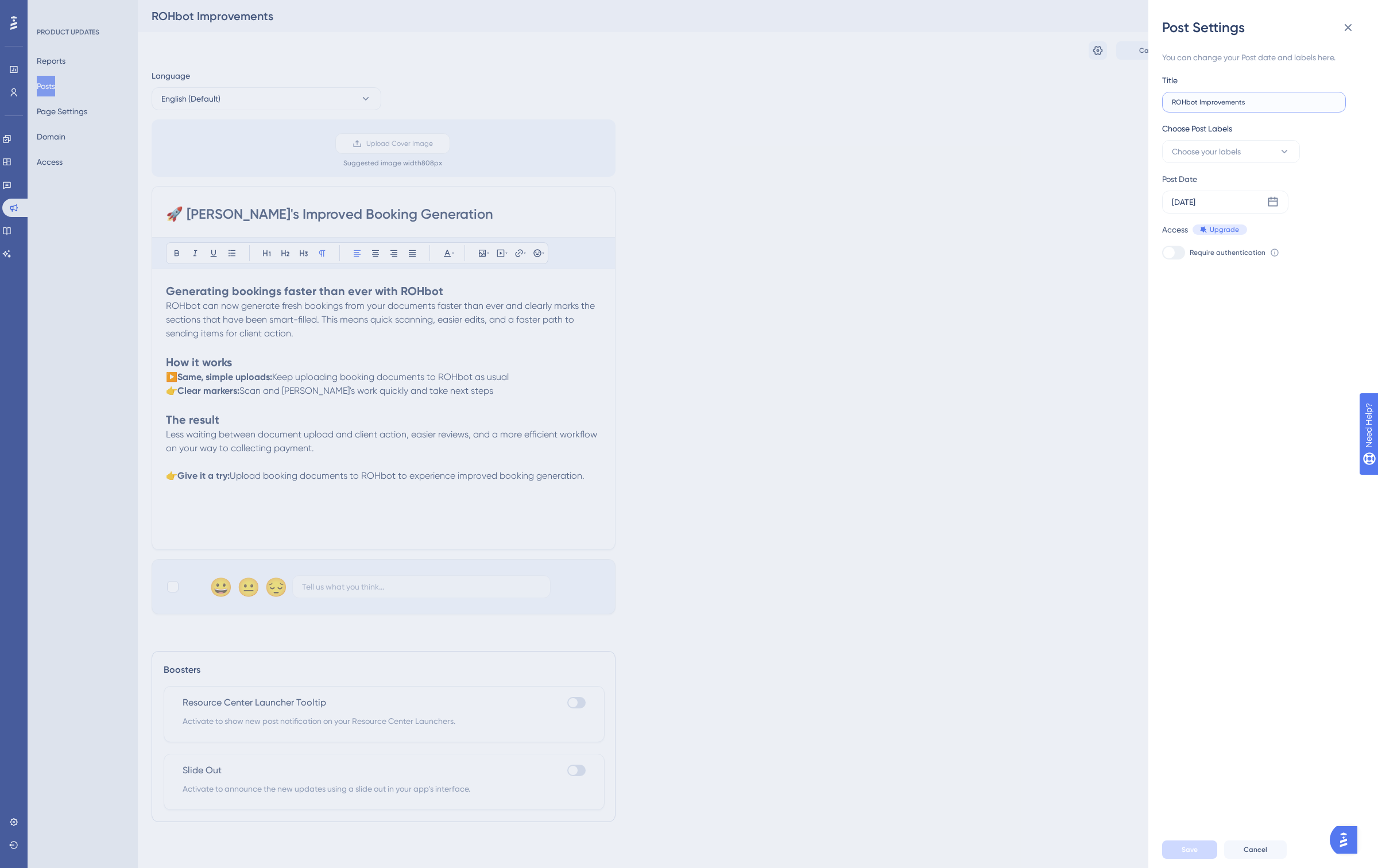
click at [1185, 102] on input "ROHbot Improvements" at bounding box center [1254, 102] width 164 height 8
click at [1214, 102] on input "ROHbot Improvements" at bounding box center [1254, 102] width 164 height 8
click at [1198, 103] on input "ROHbot Improvements" at bounding box center [1254, 102] width 164 height 8
type input "ROHbot Improved Booking Generation"
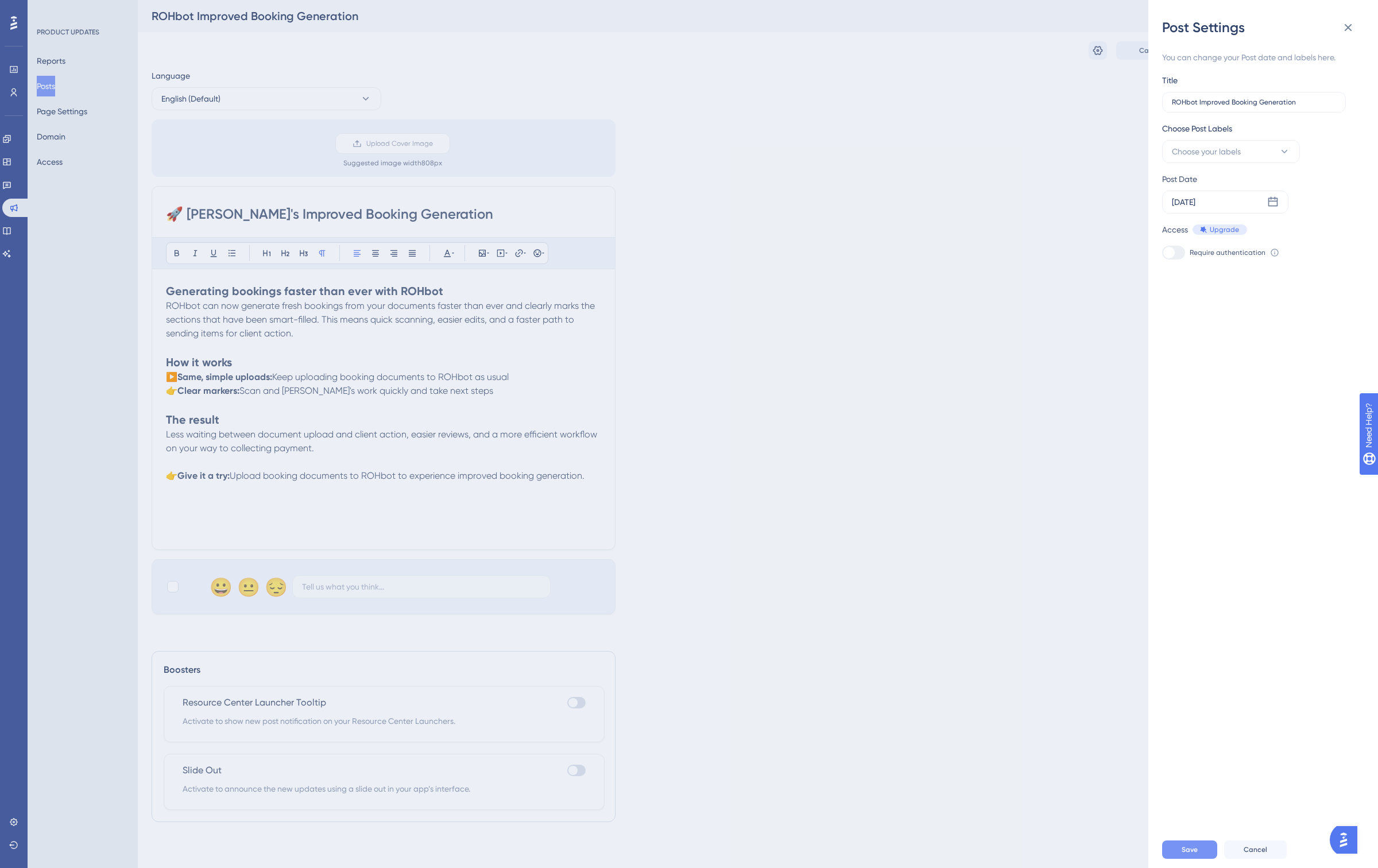
click at [1196, 740] on button "Save" at bounding box center [1190, 849] width 55 height 18
click at [1319, 36] on button at bounding box center [1348, 28] width 23 height 23
